Goal: Find specific page/section: Find specific page/section

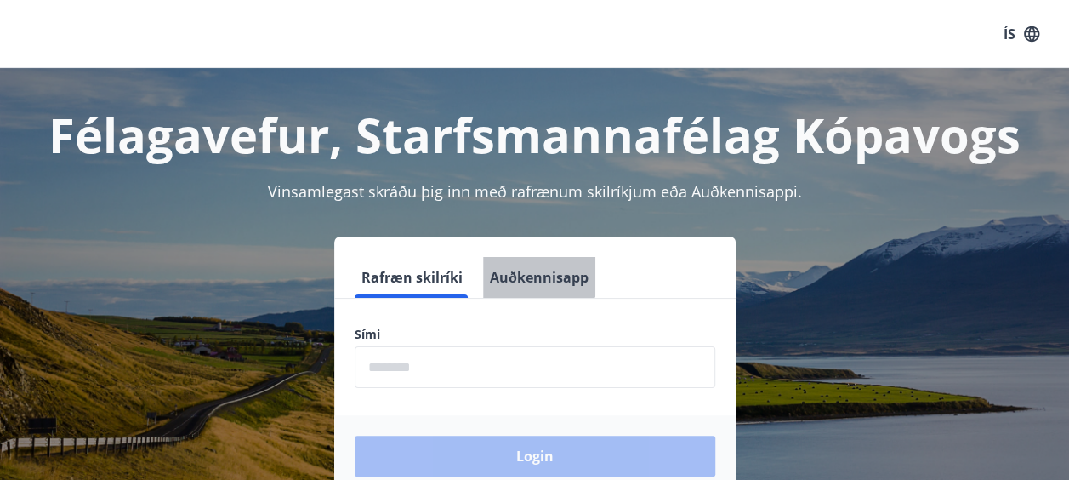
click at [531, 264] on button "Auðkennisapp" at bounding box center [539, 277] width 112 height 41
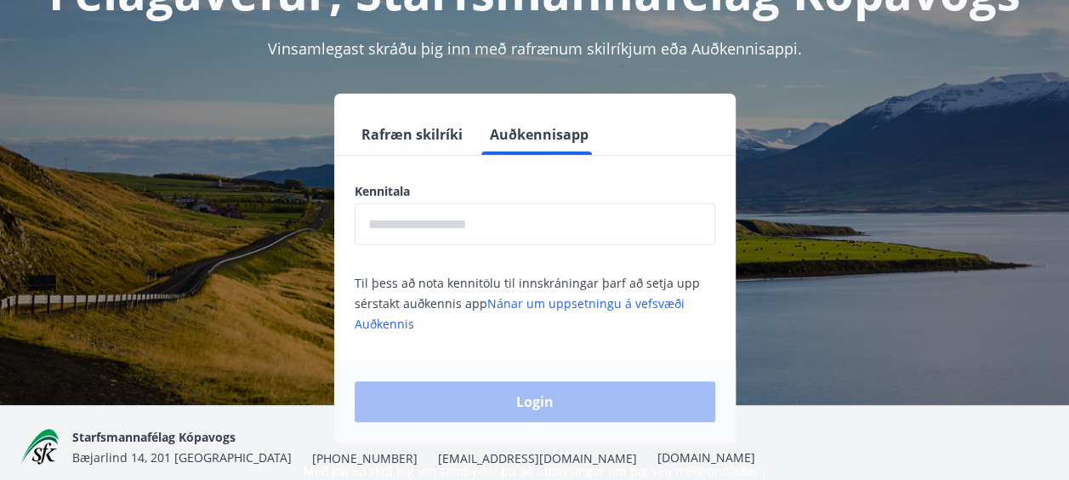
scroll to position [150, 0]
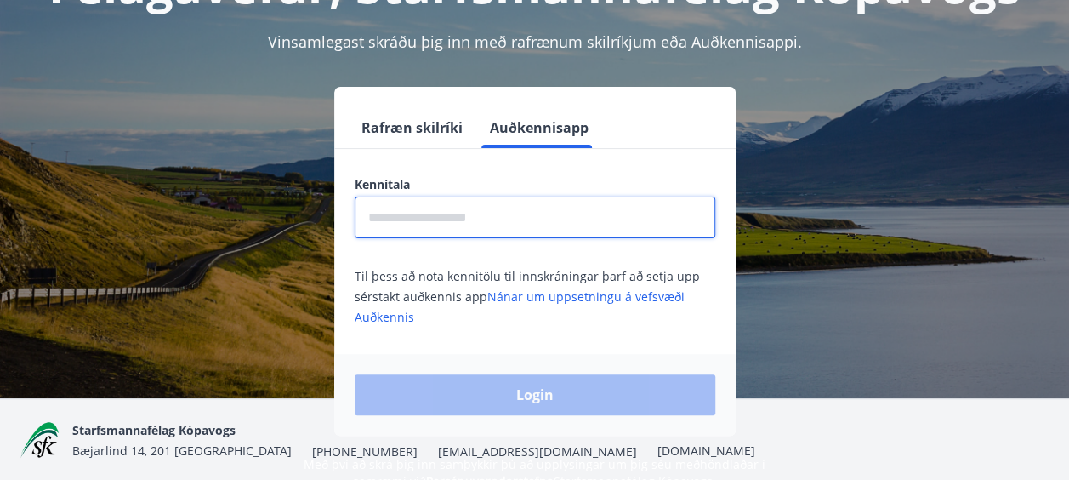
click at [459, 228] on input "text" at bounding box center [535, 217] width 361 height 42
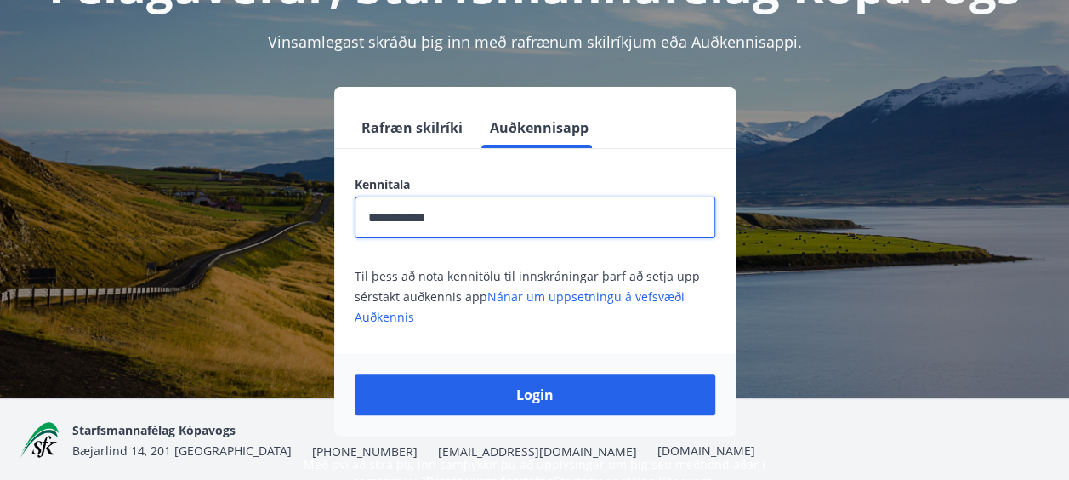
type input "**********"
click at [355, 374] on button "Login" at bounding box center [535, 394] width 361 height 41
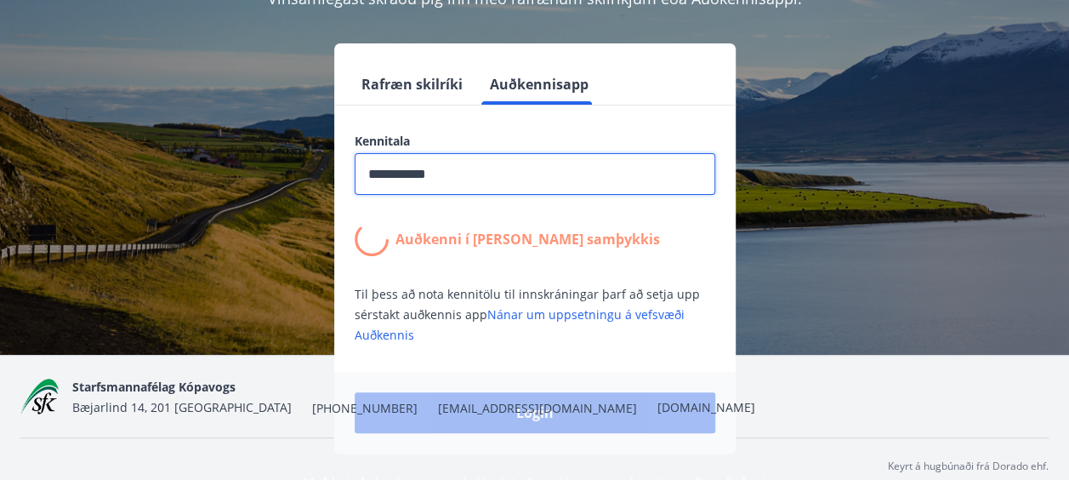
scroll to position [195, 0]
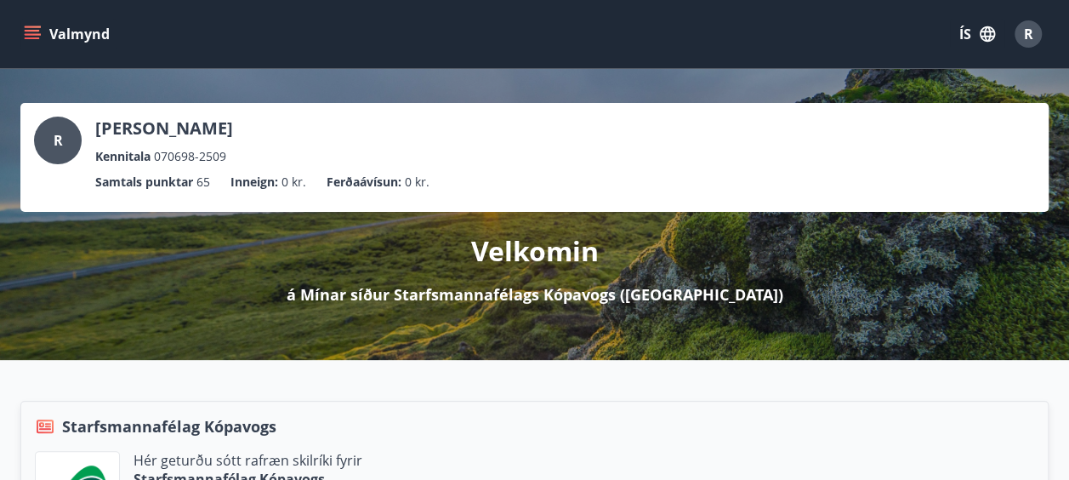
click at [33, 33] on icon "menu" at bounding box center [32, 34] width 17 height 17
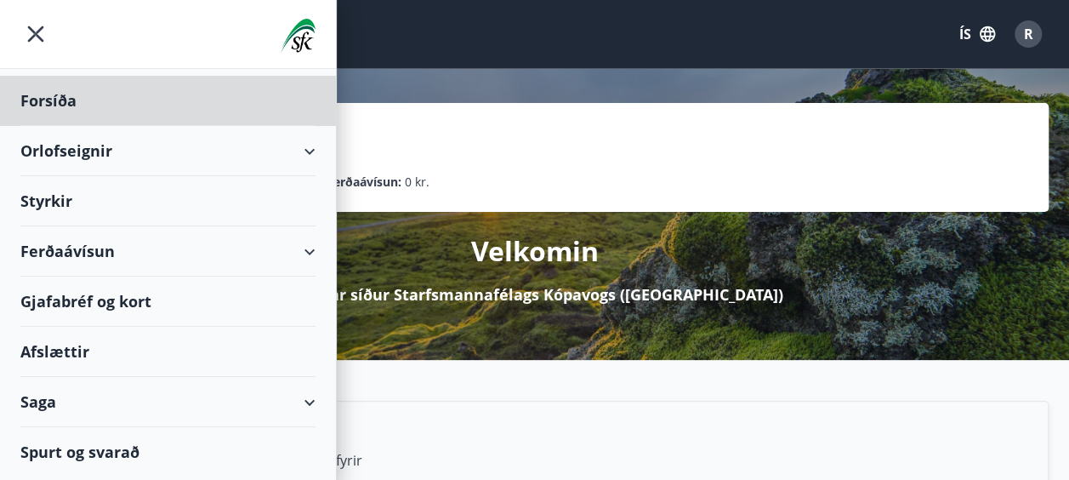
click at [68, 126] on div "Styrkir" at bounding box center [167, 101] width 295 height 50
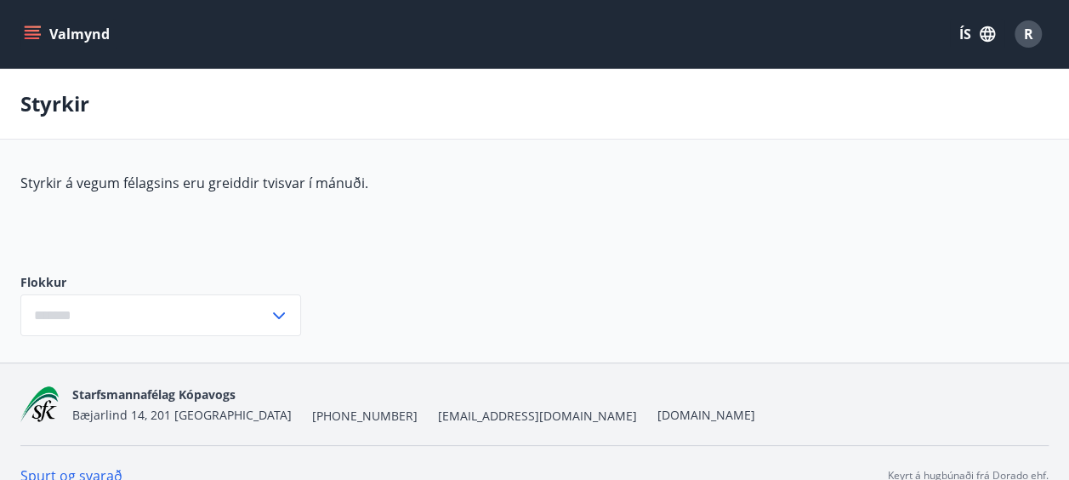
type input "***"
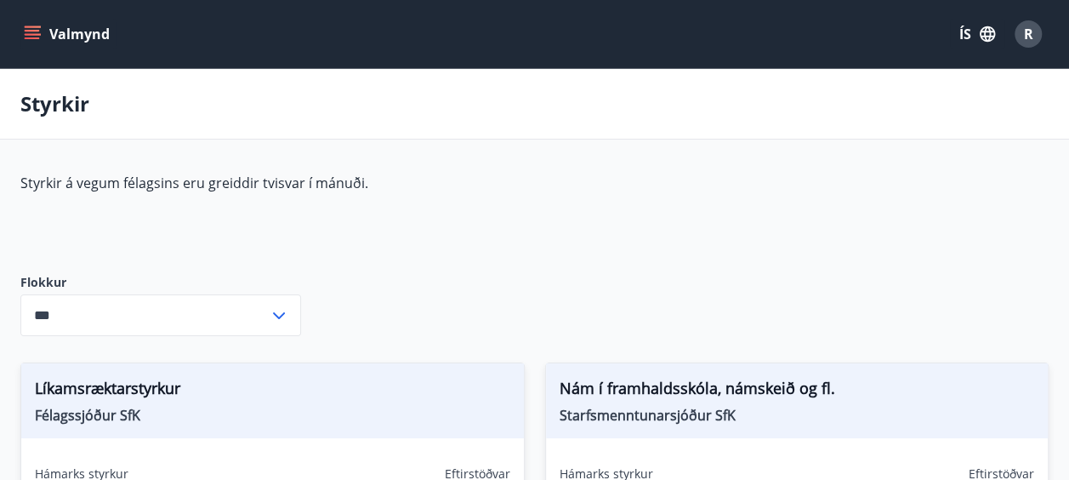
click at [66, 34] on button "Valmynd" at bounding box center [68, 34] width 96 height 31
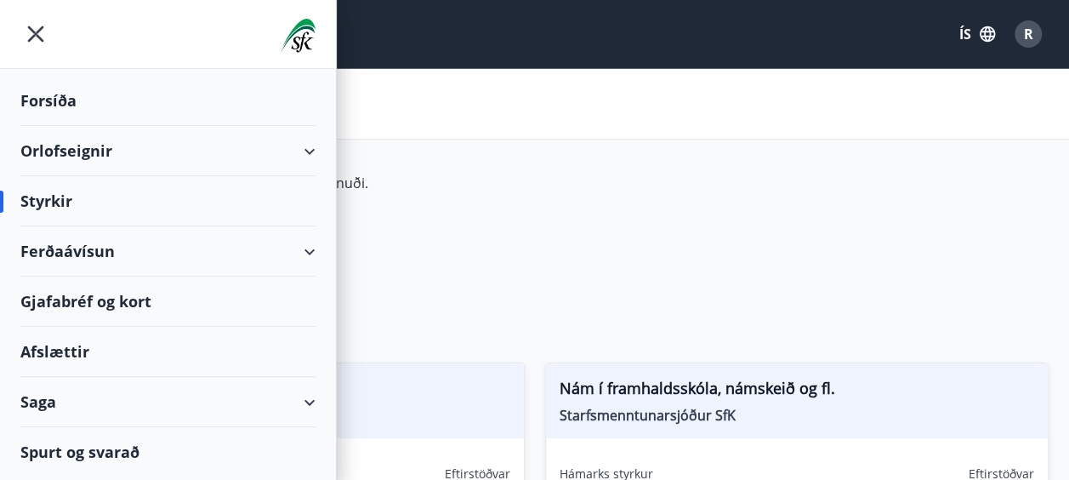
click at [303, 250] on div "Ferðaávísun" at bounding box center [167, 251] width 295 height 50
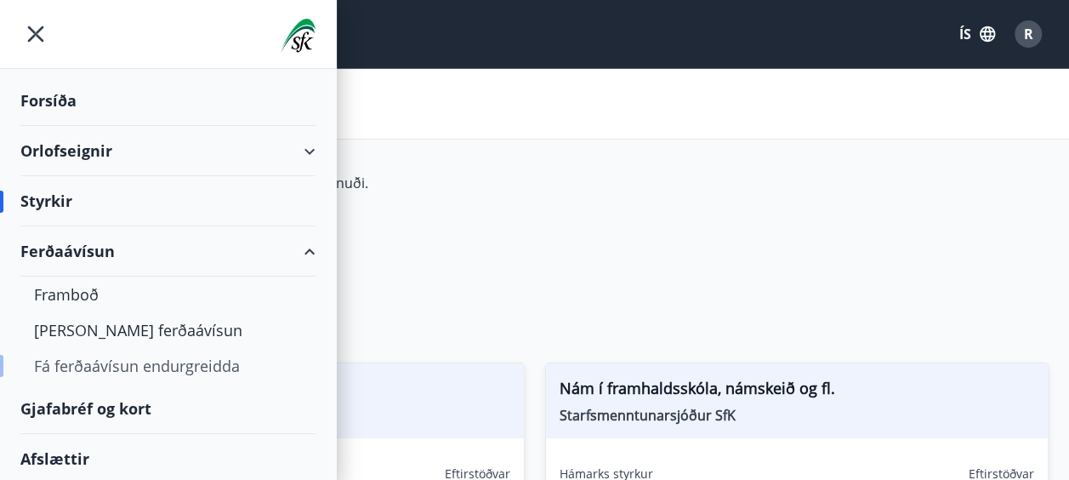
scroll to position [101, 0]
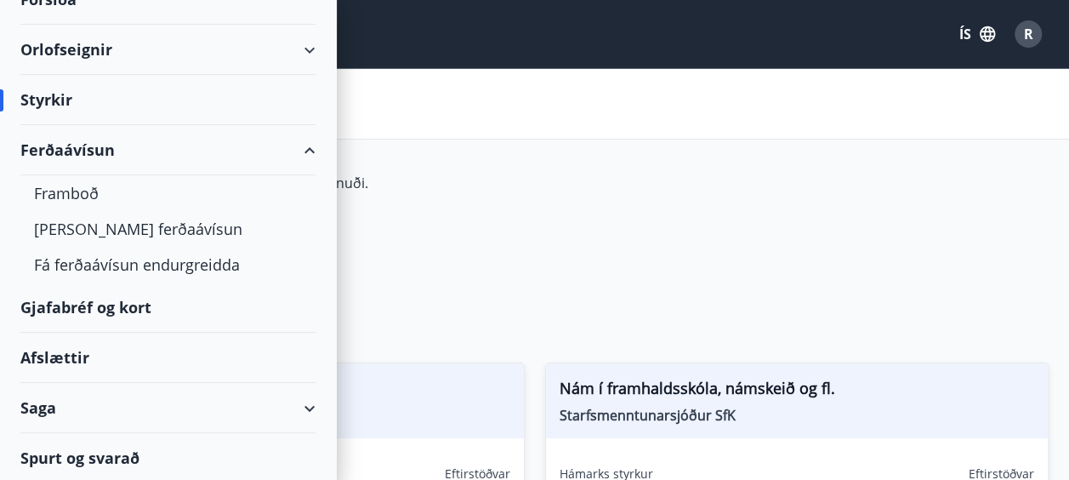
click at [297, 403] on div "Saga" at bounding box center [167, 408] width 295 height 50
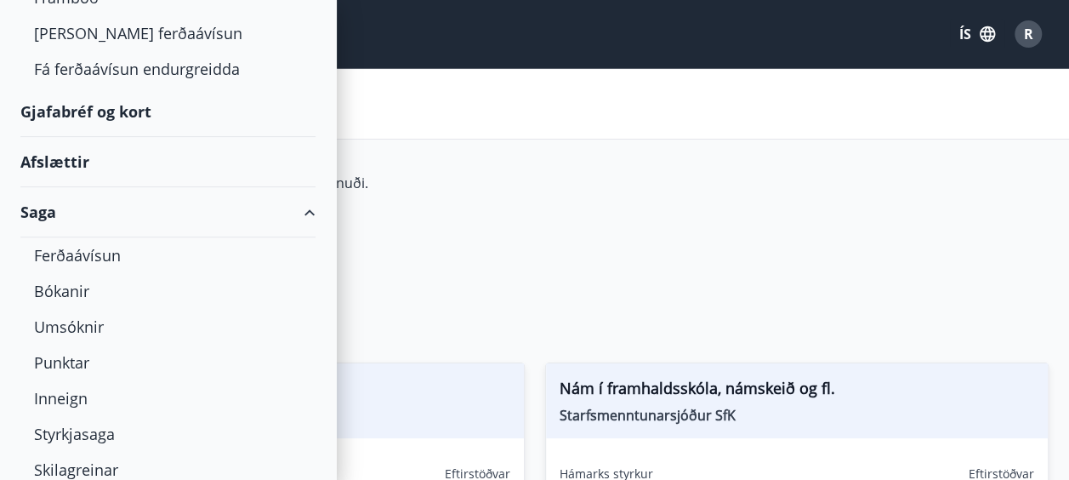
scroll to position [351, 0]
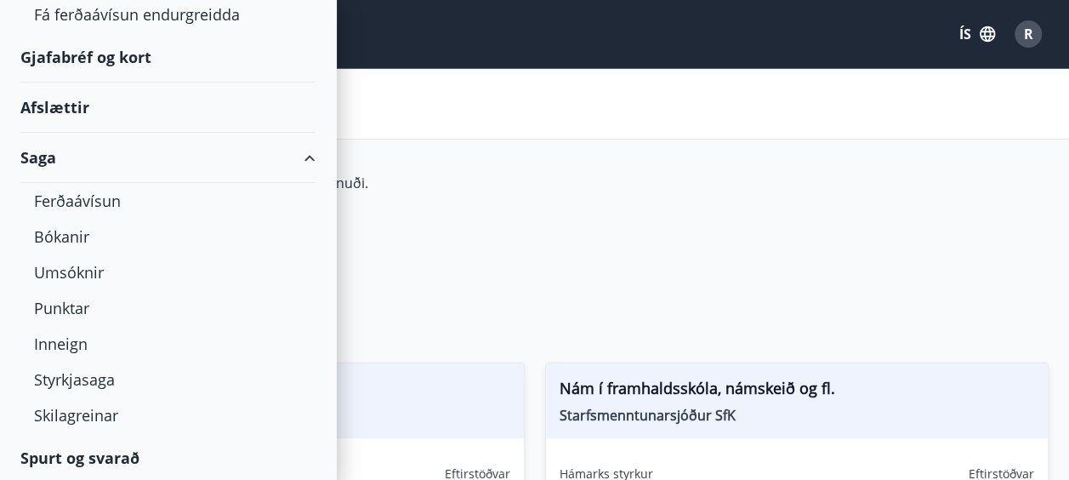
click at [556, 7] on div "Valmynd ÍS R" at bounding box center [534, 34] width 1069 height 68
